Goal: Navigation & Orientation: Find specific page/section

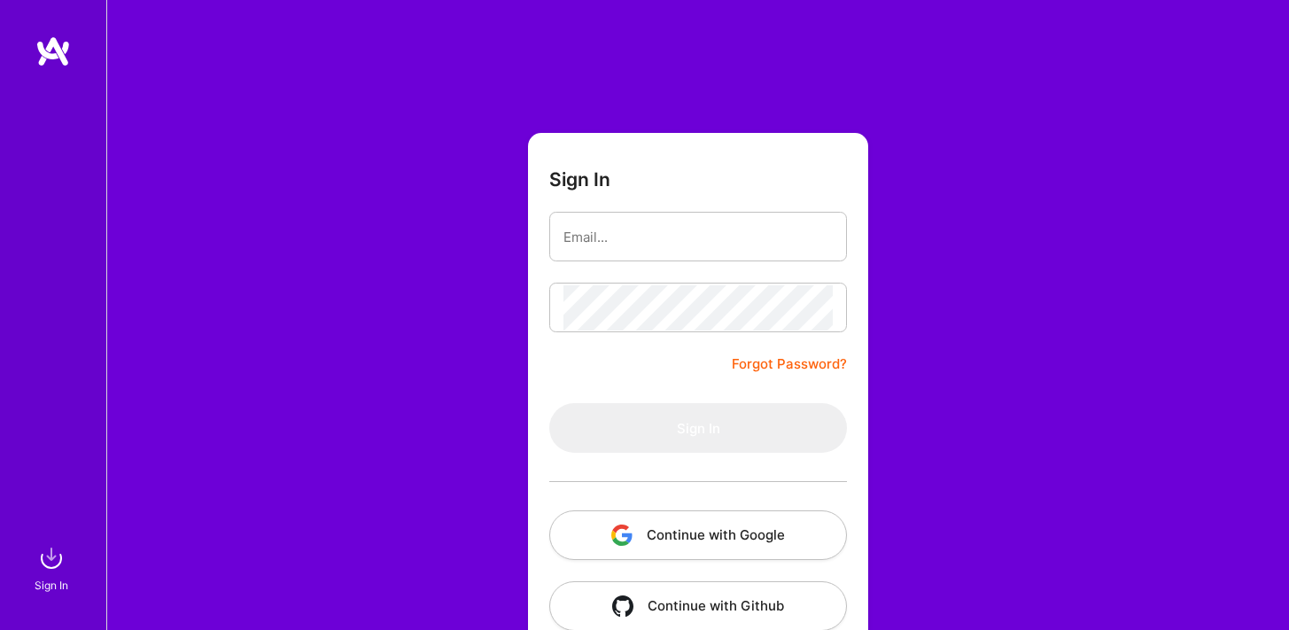
type input "[EMAIL_ADDRESS][DOMAIN_NAME]"
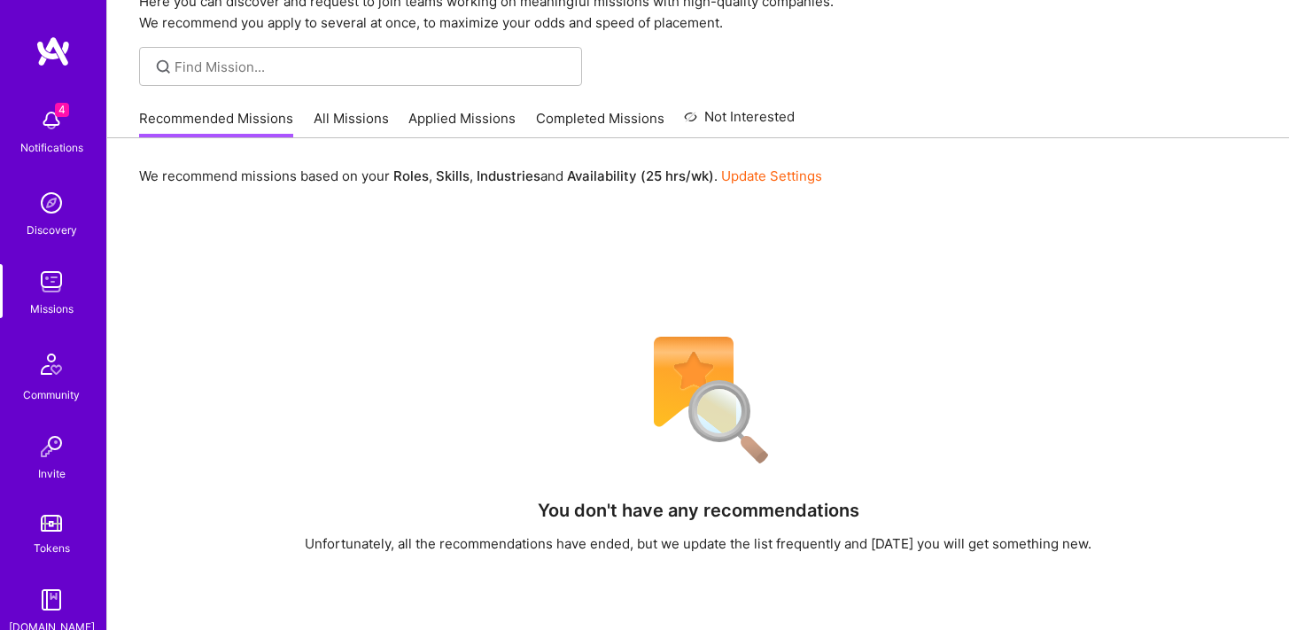
scroll to position [117, 0]
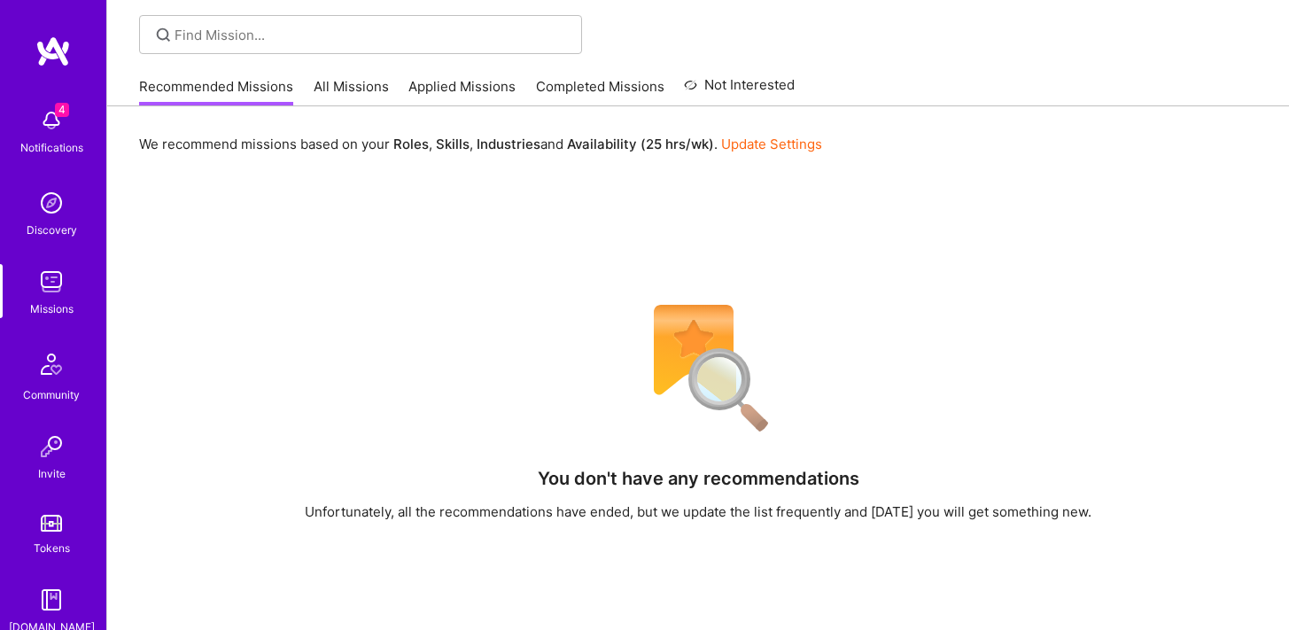
click at [354, 98] on link "All Missions" at bounding box center [351, 91] width 75 height 29
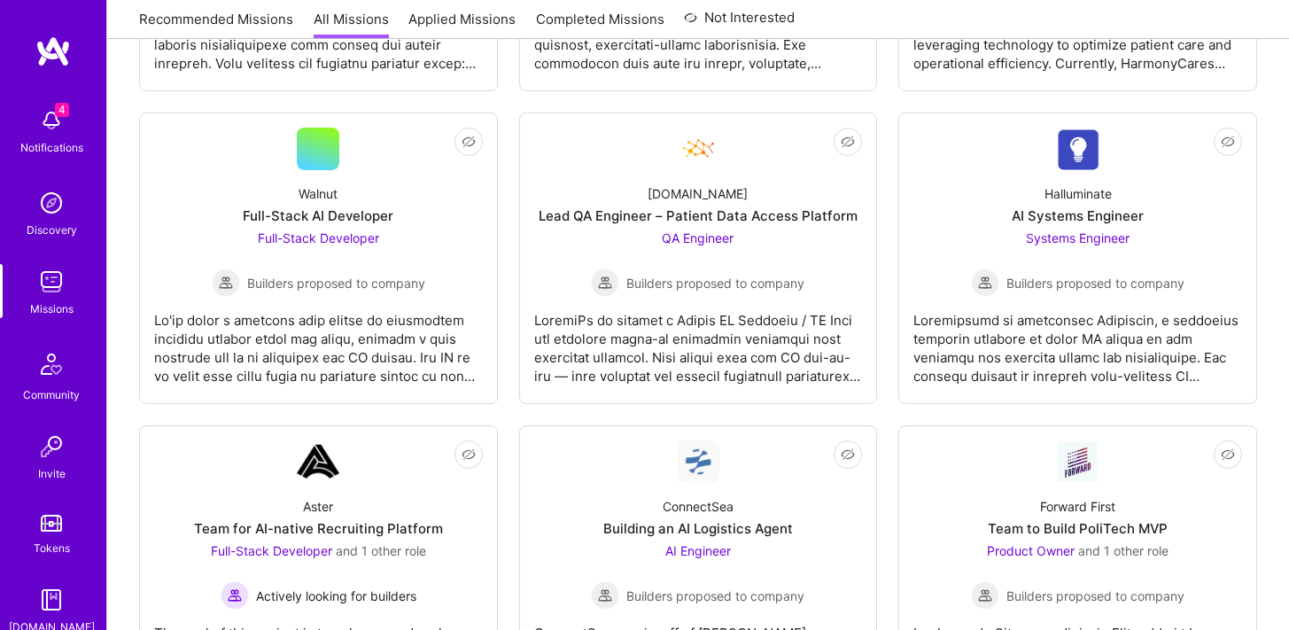
scroll to position [842, 0]
